Goal: Information Seeking & Learning: Learn about a topic

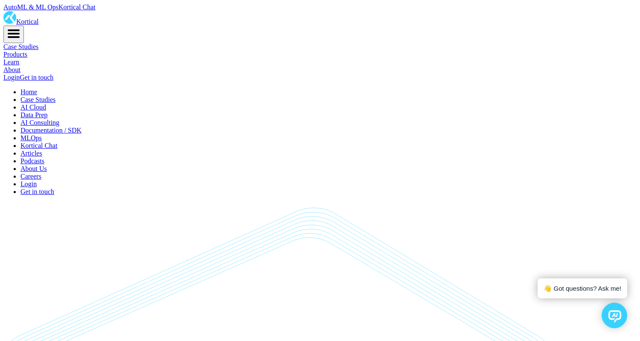
scroll to position [6254, 0]
